Goal: Find specific page/section: Locate item on page

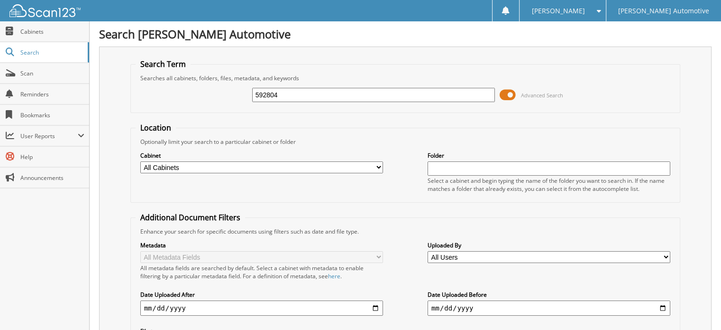
drag, startPoint x: 287, startPoint y: 93, endPoint x: 226, endPoint y: 93, distance: 61.2
click at [226, 93] on div "592804 Advanced Search" at bounding box center [406, 95] width 540 height 26
type input "417538T"
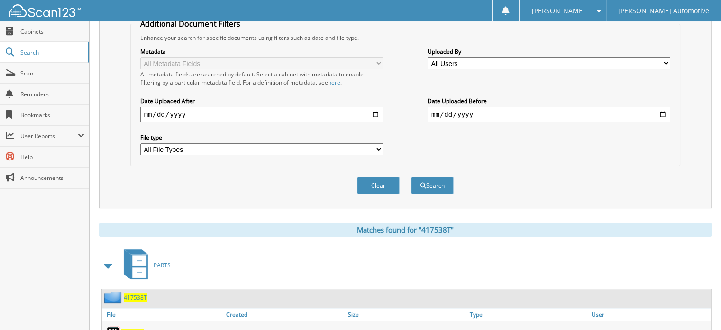
scroll to position [284, 0]
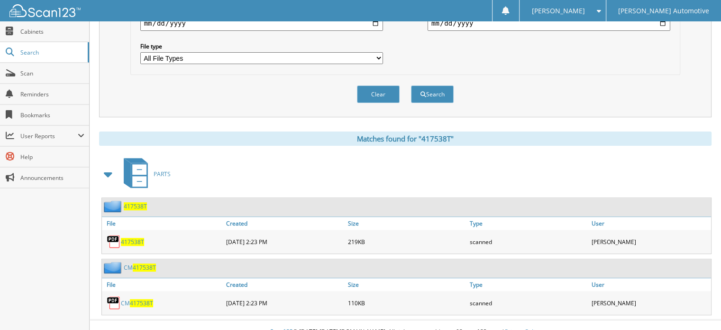
click at [143, 263] on span "417538T" at bounding box center [144, 267] width 23 height 8
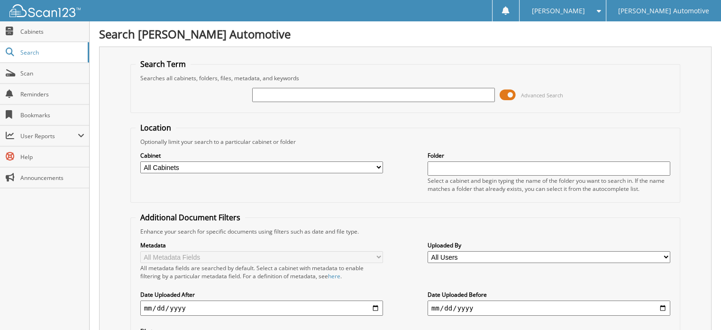
click at [265, 91] on input "text" at bounding box center [373, 95] width 243 height 14
type input "640922"
